Goal: Book appointment/travel/reservation

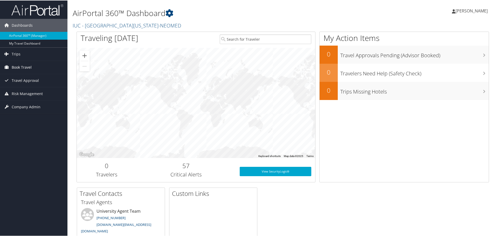
click at [28, 67] on span "Book Travel" at bounding box center [22, 66] width 20 height 13
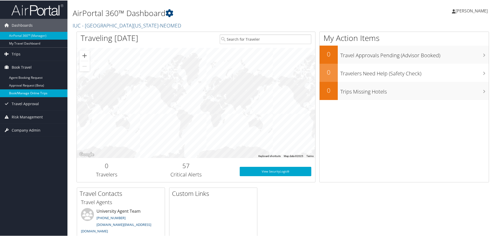
click at [30, 93] on link "Book/Manage Online Trips" at bounding box center [33, 93] width 67 height 8
